Goal: Check status: Check status

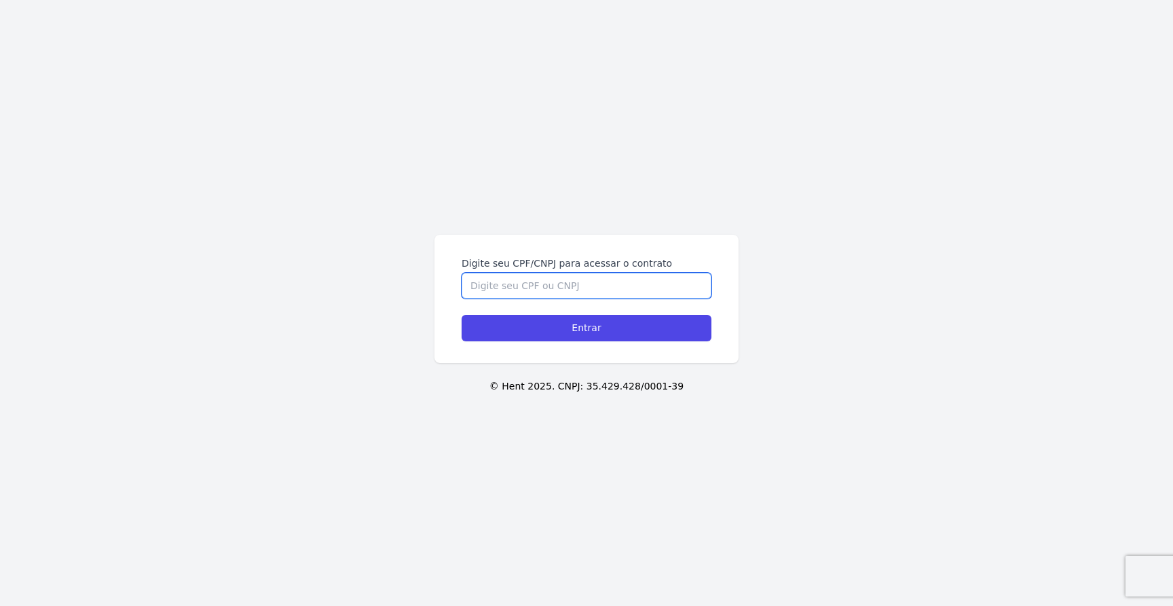
click at [539, 279] on input "Digite seu CPF/CNPJ para acessar o contrato" at bounding box center [587, 286] width 250 height 26
type input "08628859900"
click at [567, 348] on div "Digite seu CPF/CNPJ para acessar o contrato 08628859900 Entrar" at bounding box center [586, 299] width 304 height 128
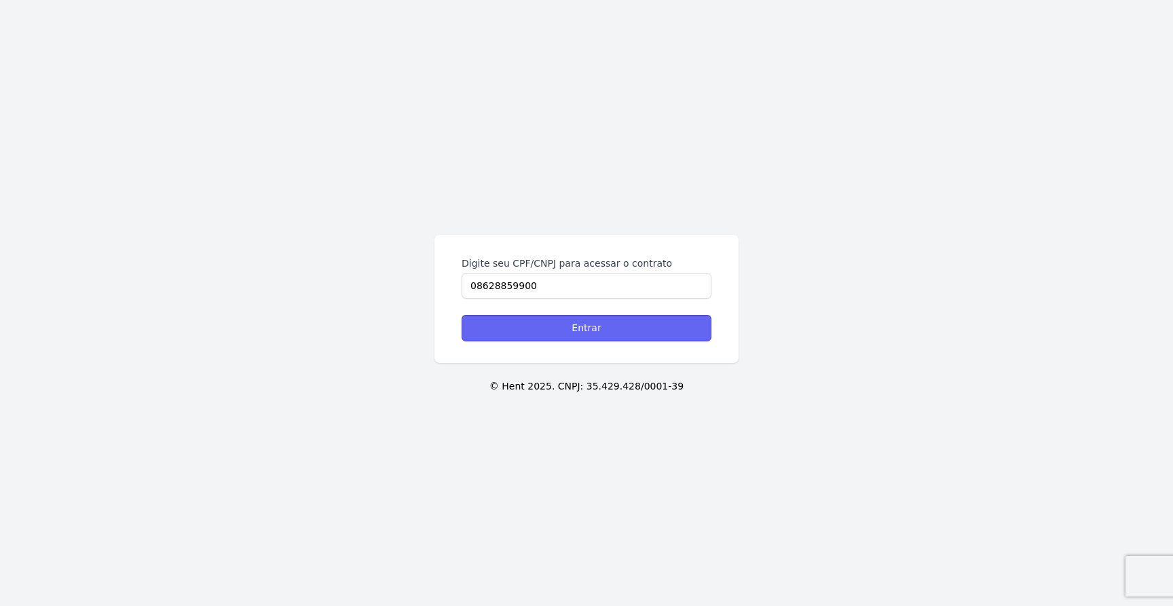
click at [565, 339] on input "Entrar" at bounding box center [587, 328] width 250 height 26
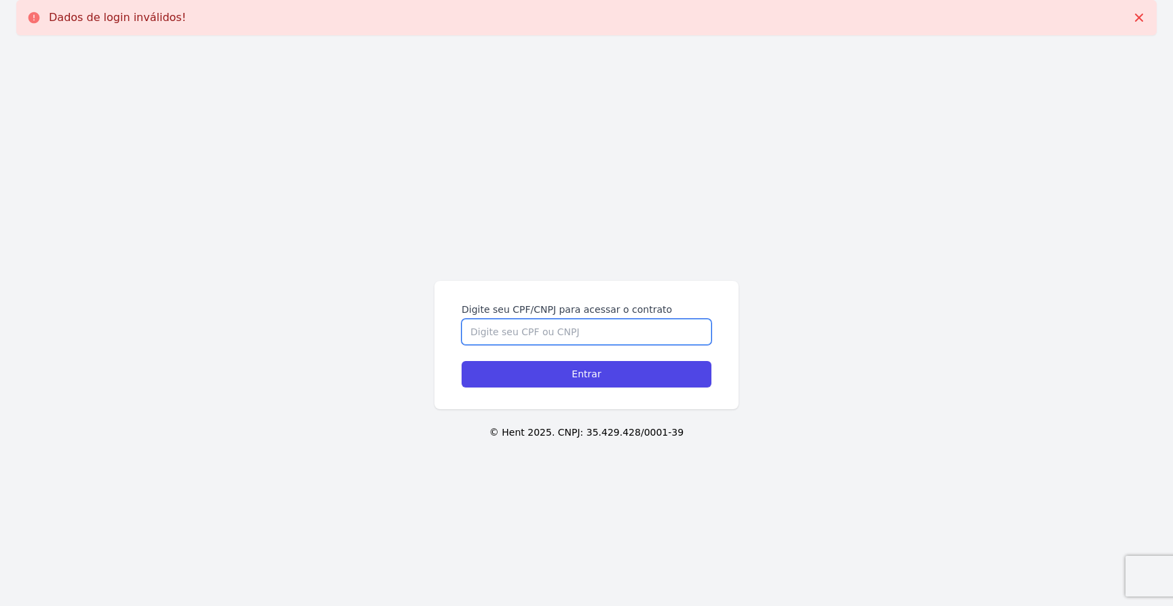
click at [580, 333] on input "Digite seu CPF/CNPJ para acessar o contrato" at bounding box center [587, 332] width 250 height 26
